Goal: Check status: Check status

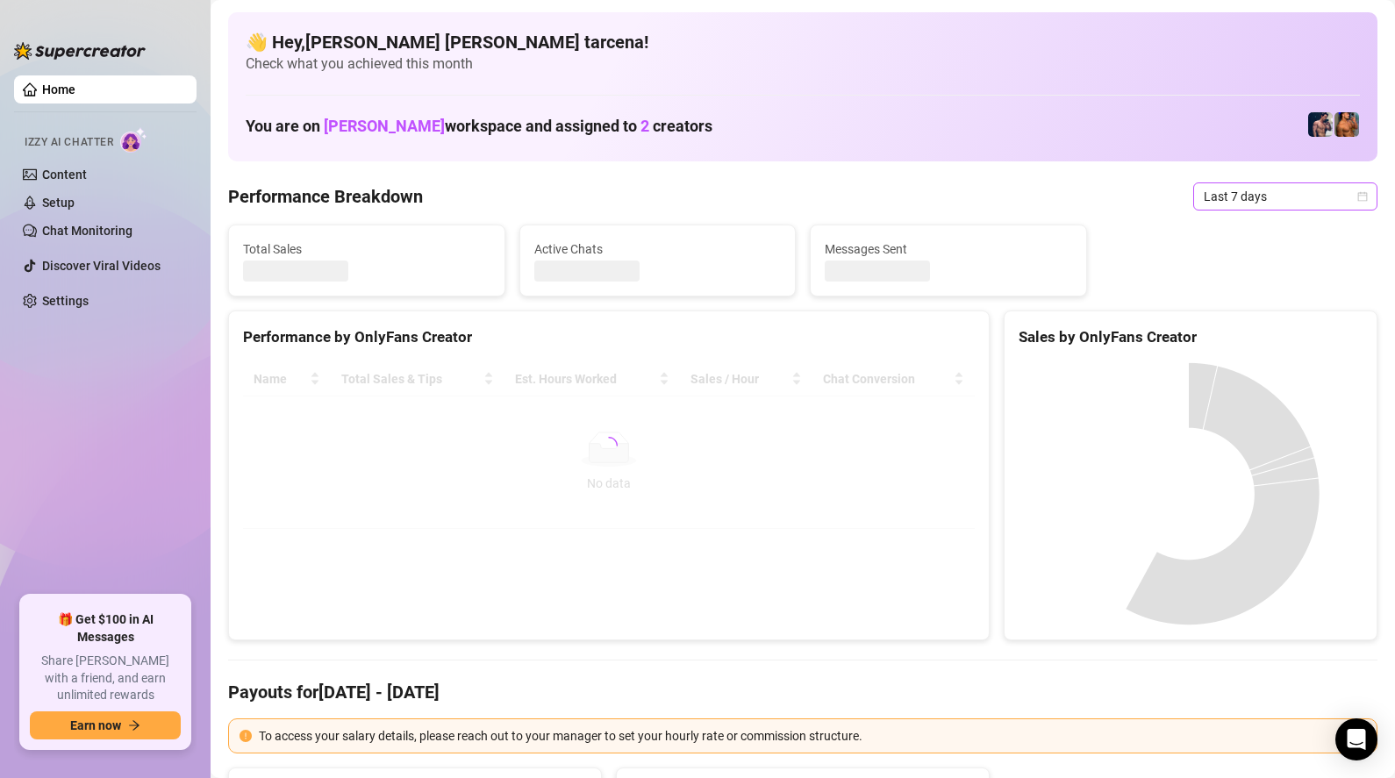
click at [1242, 199] on span "Last 7 days" at bounding box center [1285, 196] width 163 height 26
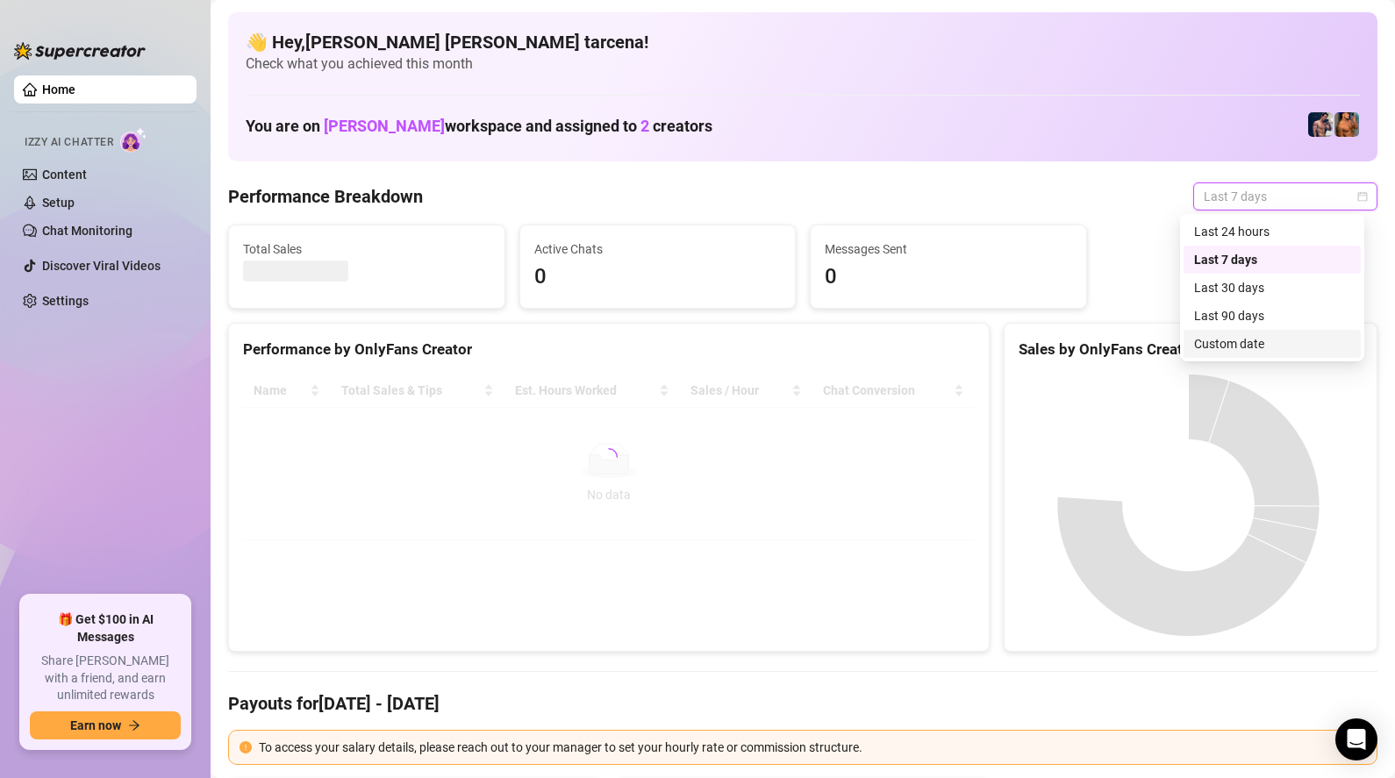
click at [1244, 347] on div "Custom date" at bounding box center [1272, 343] width 156 height 19
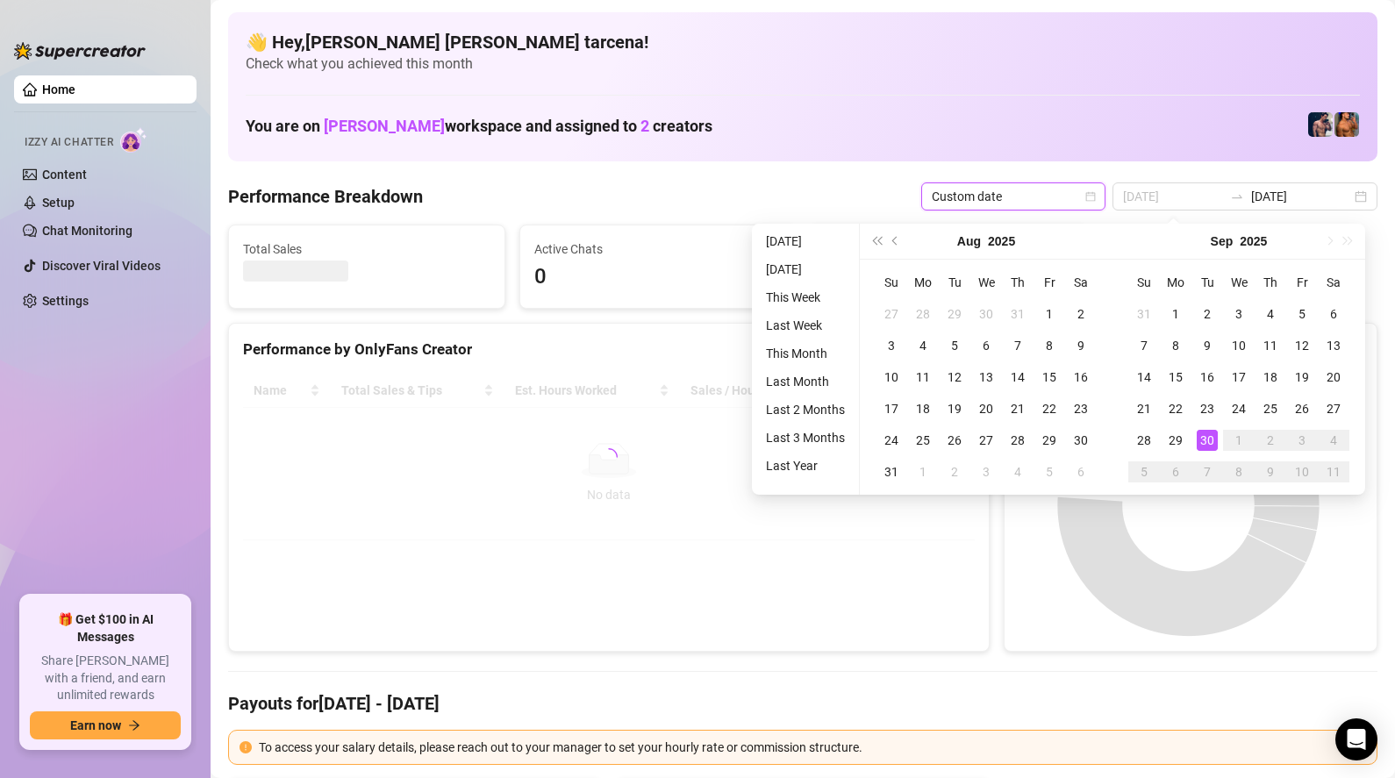
click at [1211, 435] on div "30" at bounding box center [1207, 440] width 21 height 21
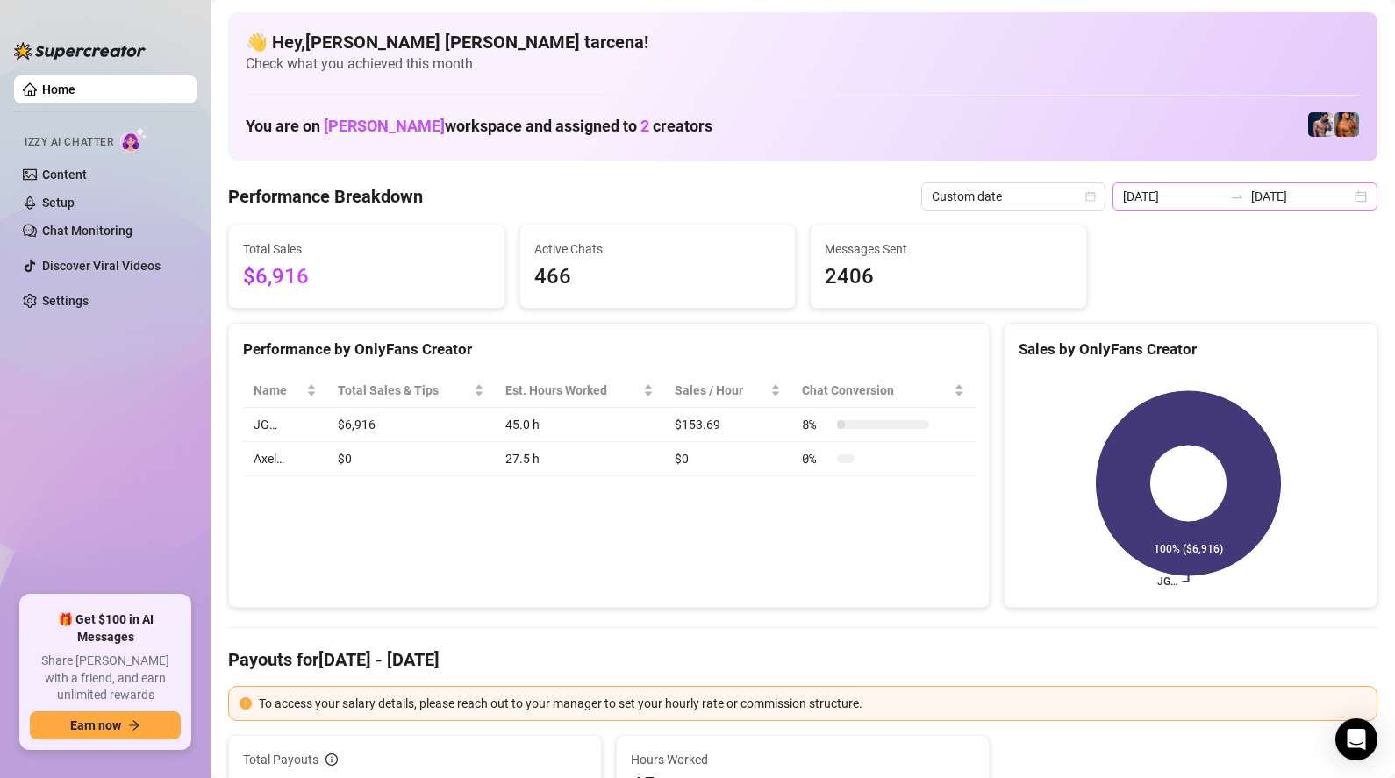
click at [1197, 208] on div "[DATE] [DATE]" at bounding box center [1245, 197] width 265 height 28
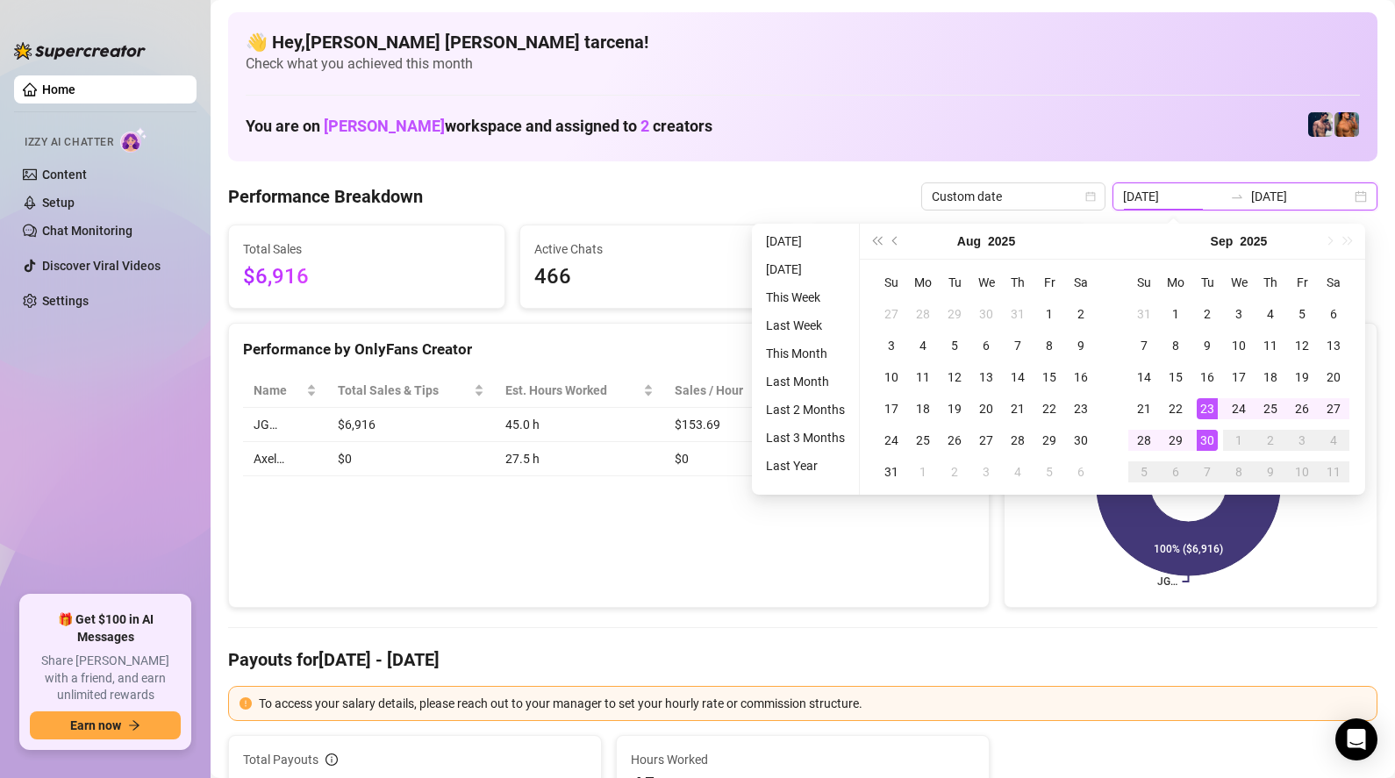
type input "[DATE]"
click at [1210, 441] on div "30" at bounding box center [1207, 440] width 21 height 21
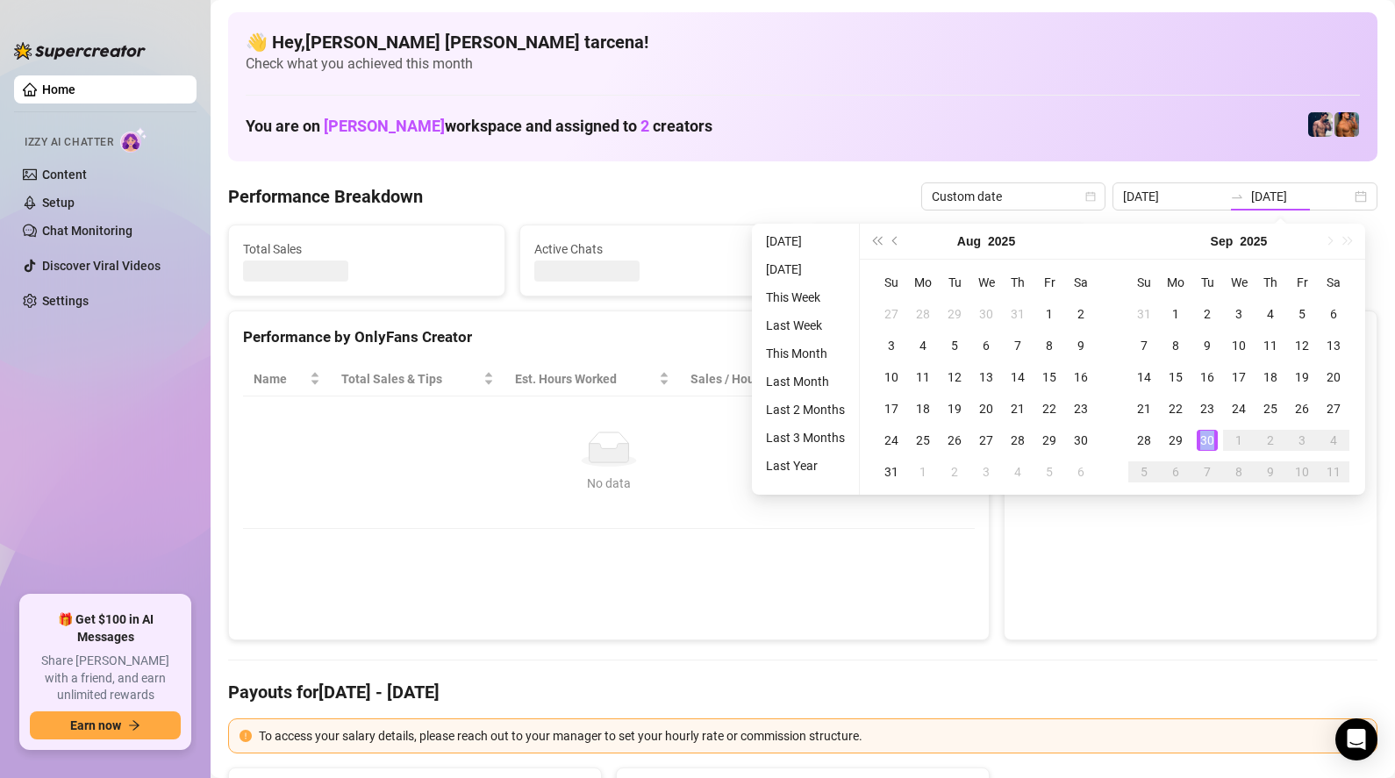
type input "[DATE]"
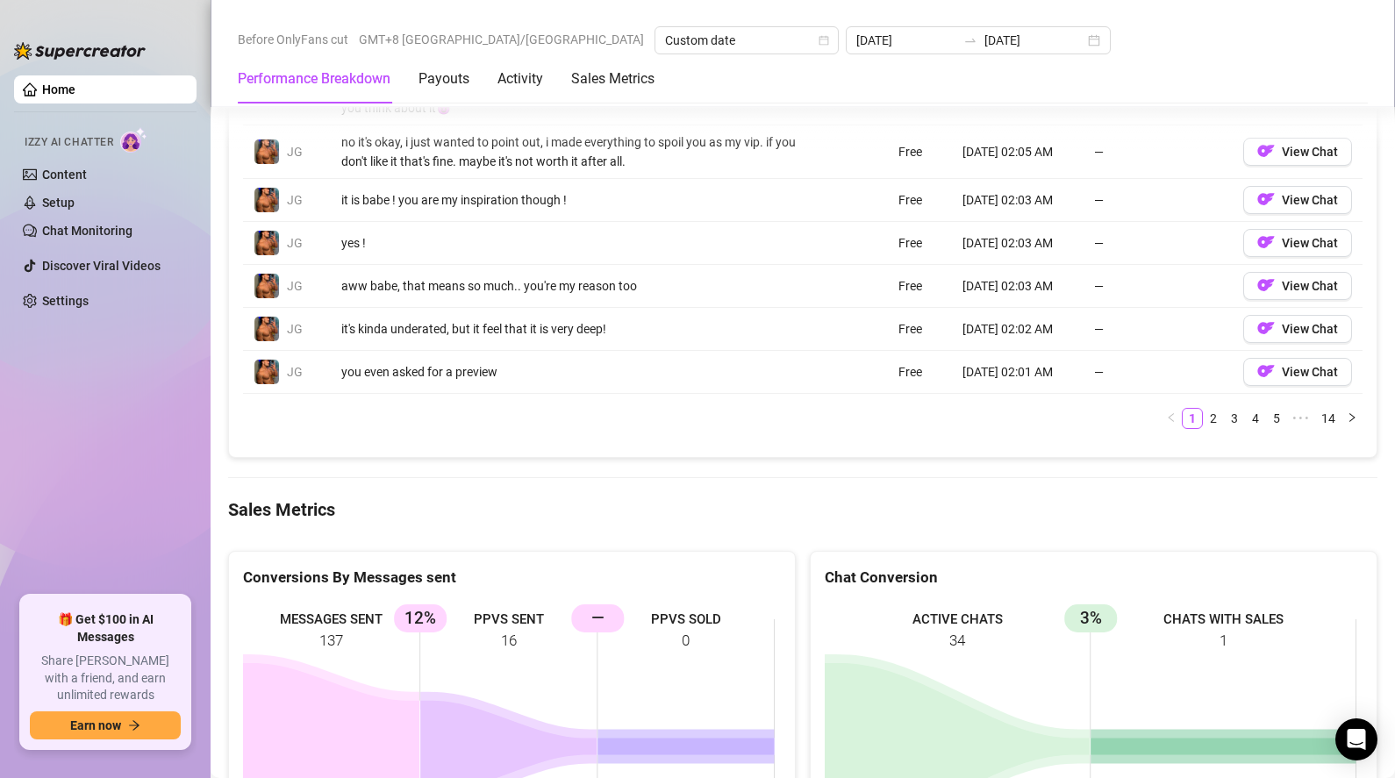
scroll to position [2064, 0]
